Goal: Task Accomplishment & Management: Manage account settings

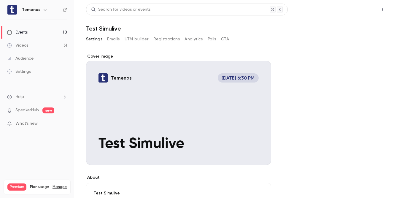
click at [362, 13] on button "Share" at bounding box center [360, 10] width 23 height 12
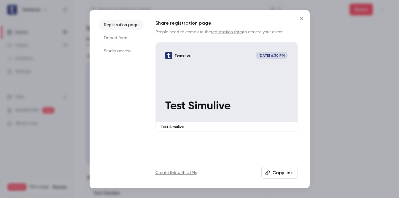
click at [300, 18] on icon "Close" at bounding box center [301, 18] width 7 height 5
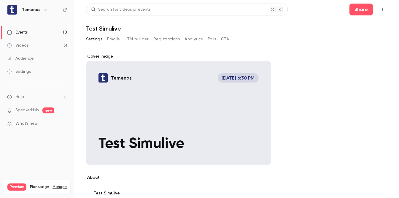
click at [48, 33] on link "Events 10" at bounding box center [37, 32] width 74 height 13
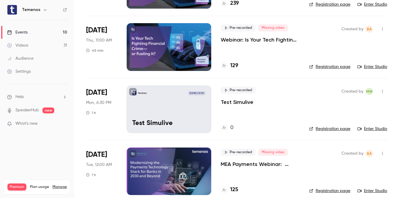
scroll to position [470, 0]
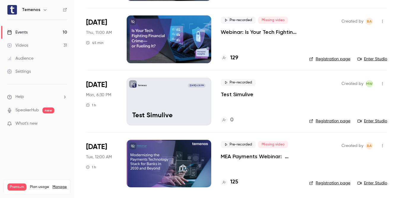
click at [366, 119] on link "Enter Studio" at bounding box center [372, 121] width 30 height 6
click at [190, 114] on p "Test Simulive" at bounding box center [168, 116] width 73 height 8
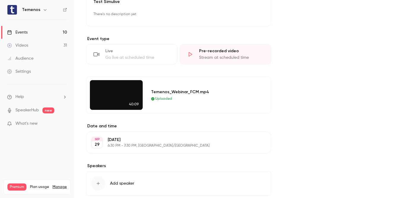
scroll to position [165, 0]
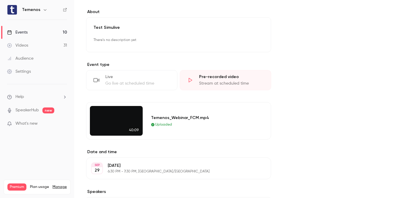
click at [218, 85] on div "Stream at scheduled time" at bounding box center [231, 83] width 65 height 6
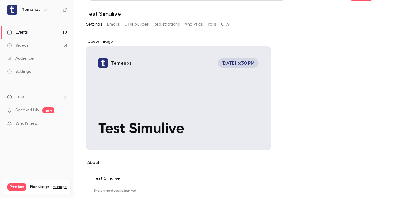
scroll to position [15, 0]
click at [113, 26] on button "Emails" at bounding box center [113, 24] width 12 height 9
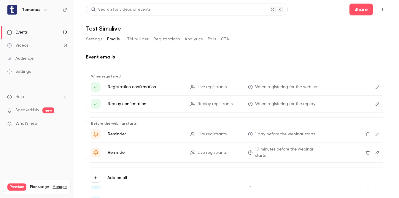
click at [137, 39] on button "UTM builder" at bounding box center [136, 38] width 24 height 9
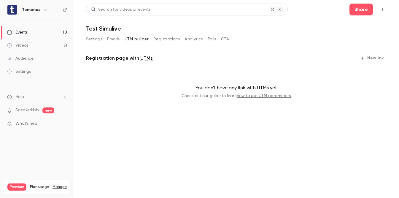
click at [164, 39] on button "Registrations" at bounding box center [166, 38] width 26 height 9
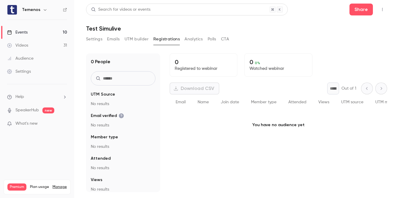
click at [188, 37] on button "Analytics" at bounding box center [193, 38] width 18 height 9
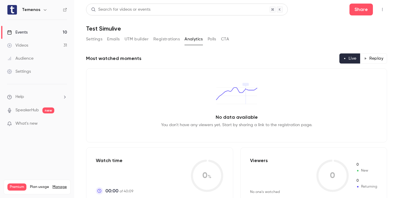
click at [208, 36] on button "Polls" at bounding box center [211, 38] width 9 height 9
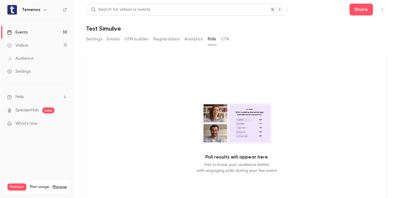
click at [229, 39] on button "CTA" at bounding box center [225, 38] width 8 height 9
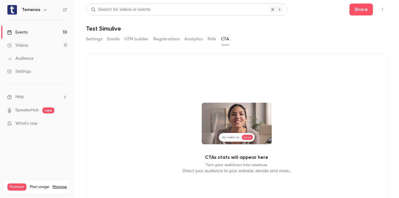
click at [147, 41] on button "UTM builder" at bounding box center [136, 38] width 24 height 9
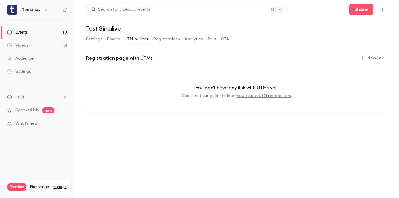
click at [119, 41] on button "Emails" at bounding box center [113, 38] width 12 height 9
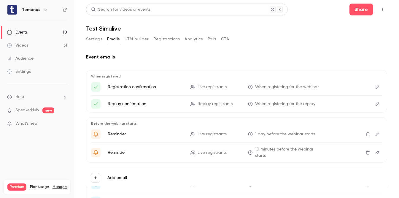
click at [96, 40] on button "Settings" at bounding box center [94, 38] width 16 height 9
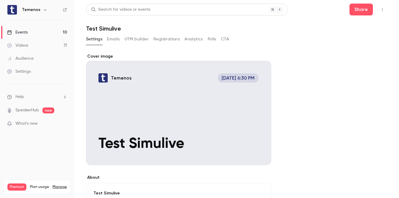
click at [377, 6] on button "button" at bounding box center [381, 9] width 9 height 9
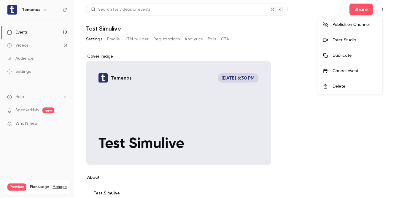
click at [79, 62] on div at bounding box center [199, 99] width 399 height 198
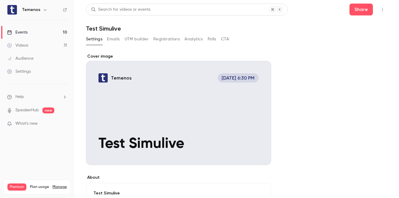
click at [377, 12] on button "button" at bounding box center [381, 9] width 9 height 9
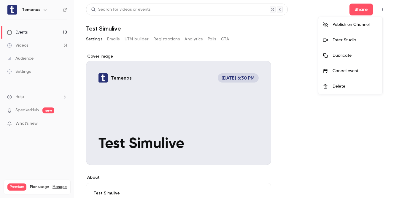
click at [41, 46] on div at bounding box center [199, 99] width 399 height 198
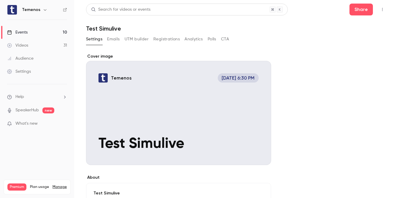
click at [38, 45] on link "Videos 31" at bounding box center [37, 45] width 74 height 13
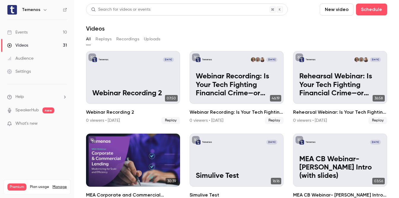
click at [36, 33] on link "Events 10" at bounding box center [37, 32] width 74 height 13
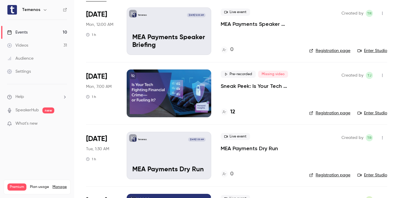
scroll to position [42, 0]
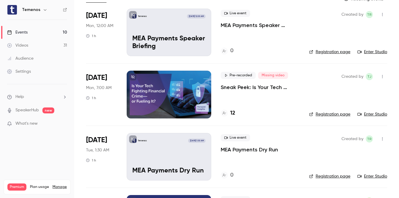
click at [44, 47] on link "Videos 31" at bounding box center [37, 45] width 74 height 13
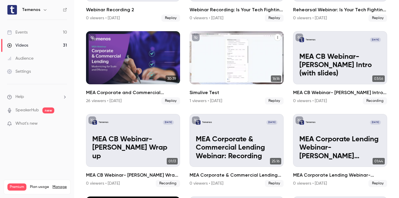
scroll to position [107, 0]
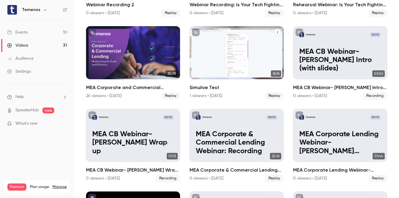
click at [223, 73] on div "Temenos [DATE] Simulive Test" at bounding box center [236, 52] width 94 height 53
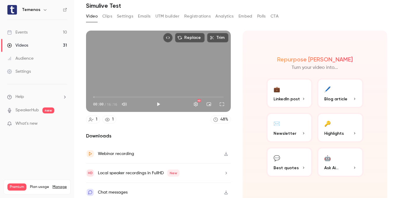
scroll to position [25, 0]
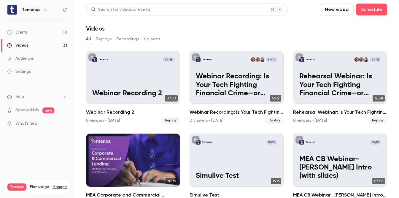
click at [29, 35] on link "Events 10" at bounding box center [37, 32] width 74 height 13
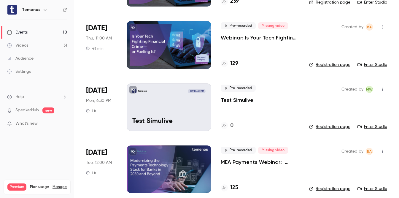
scroll to position [470, 0]
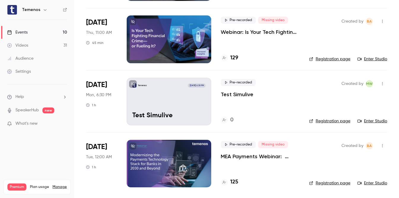
click at [204, 99] on div "Temenos [DATE] 6:30 PM Test Simulive" at bounding box center [169, 101] width 84 height 47
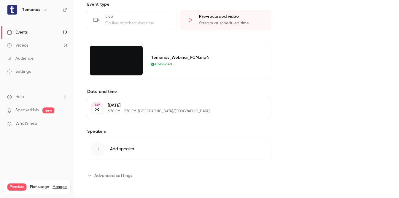
scroll to position [225, 0]
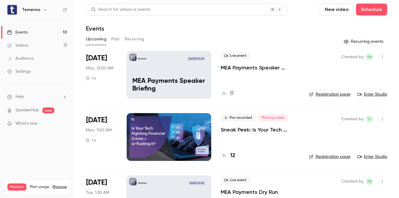
click at [45, 33] on link "Events 10" at bounding box center [37, 32] width 74 height 13
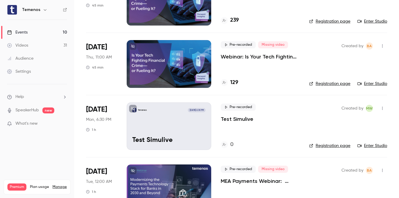
scroll to position [470, 0]
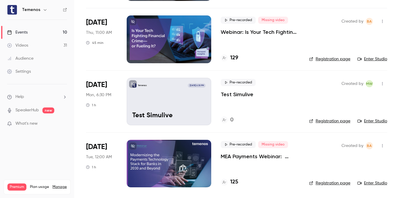
click at [380, 82] on icon "button" at bounding box center [382, 83] width 5 height 4
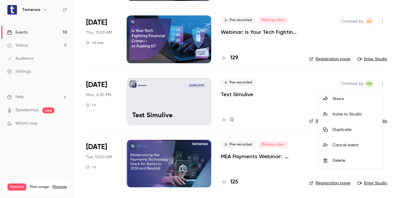
click at [343, 159] on div "Delete" at bounding box center [354, 160] width 45 height 6
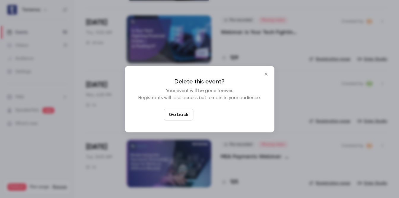
click at [223, 117] on button "Delete event" at bounding box center [216, 114] width 40 height 12
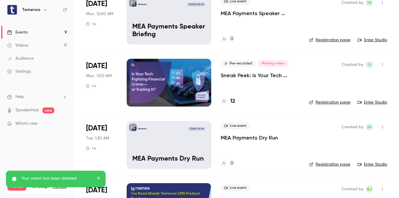
scroll to position [0, 0]
